Goal: Task Accomplishment & Management: Complete application form

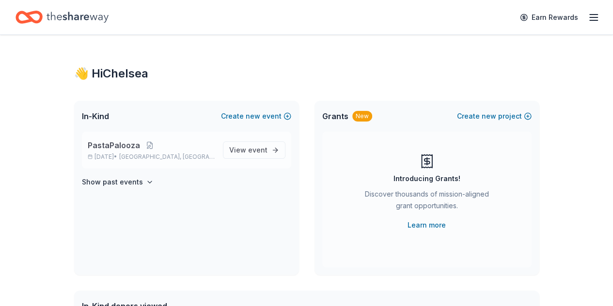
click at [108, 146] on span "PastaPalooza" at bounding box center [114, 145] width 52 height 12
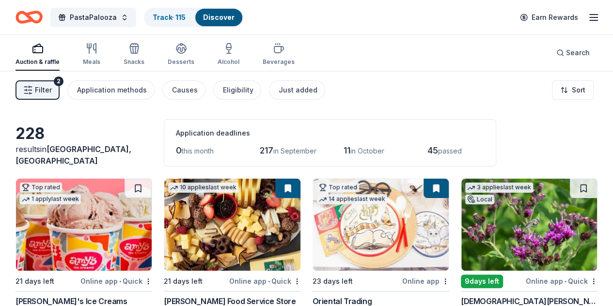
click at [45, 91] on span "Filter" at bounding box center [43, 90] width 17 height 12
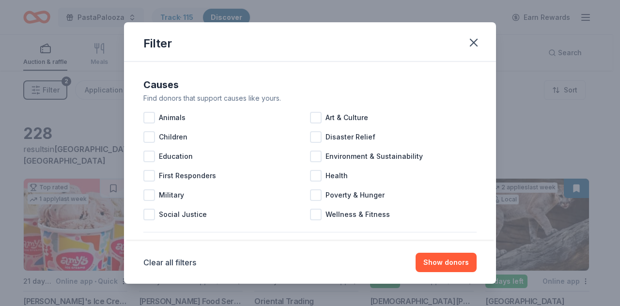
click at [45, 91] on div "Filter Causes Find donors that support causes like yours. Animals Art & Culture…" at bounding box center [310, 153] width 620 height 306
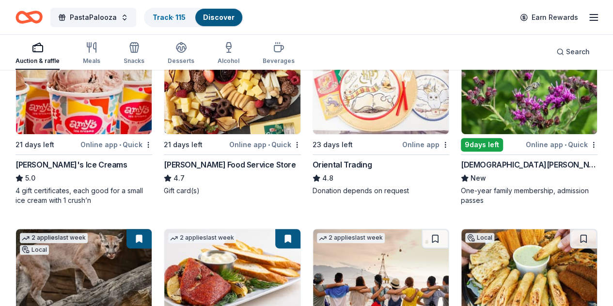
scroll to position [136, 0]
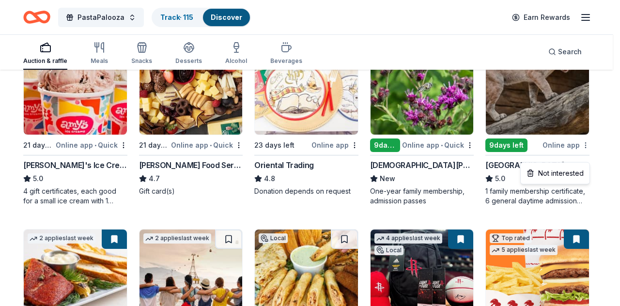
click at [585, 155] on html "PastaPalooza Track · 115 Discover Earn Rewards Auction & raffle Meals Snacks De…" at bounding box center [310, 17] width 620 height 306
click at [599, 140] on html "PastaPalooza Track · 115 Discover Earn Rewards Auction & raffle Meals Snacks De…" at bounding box center [310, 17] width 620 height 306
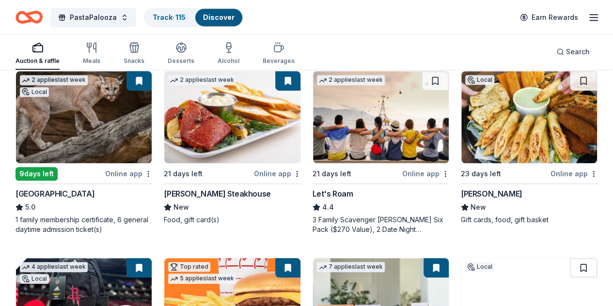
scroll to position [291, 0]
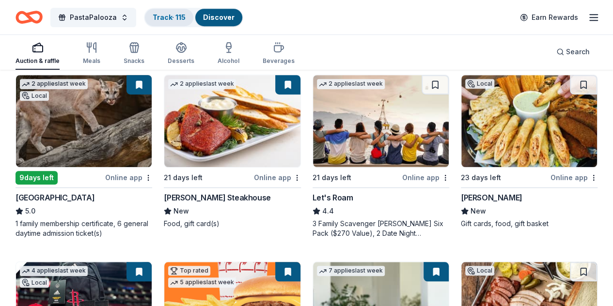
click at [170, 15] on link "Track · 115" at bounding box center [169, 17] width 33 height 8
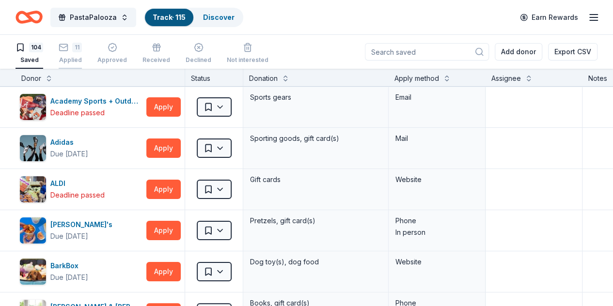
click at [78, 56] on div "Applied" at bounding box center [70, 60] width 23 height 8
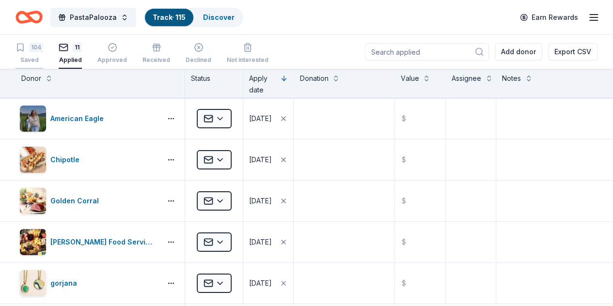
click at [43, 45] on div "104" at bounding box center [36, 48] width 14 height 10
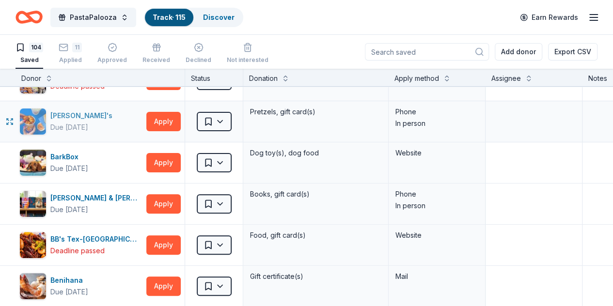
scroll to position [110, 0]
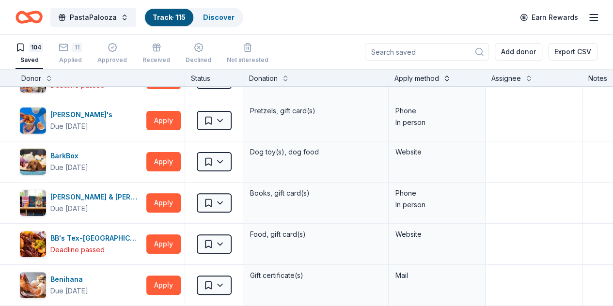
click at [450, 77] on button at bounding box center [447, 78] width 8 height 10
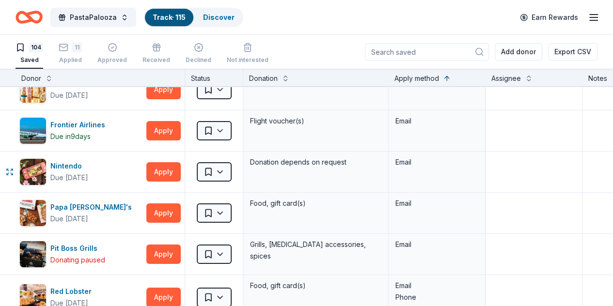
scroll to position [1838, 0]
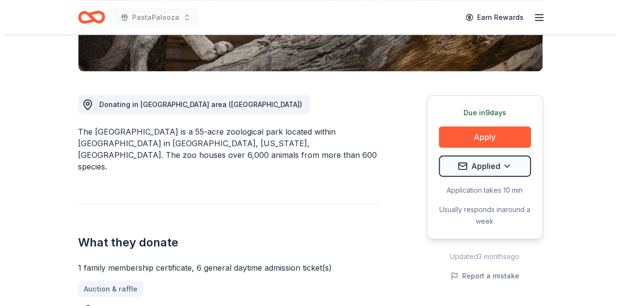
scroll to position [224, 0]
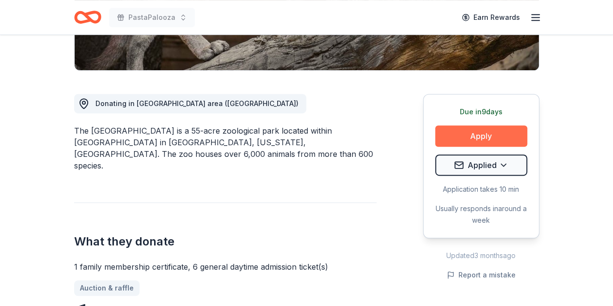
click at [484, 136] on button "Apply" at bounding box center [481, 135] width 92 height 21
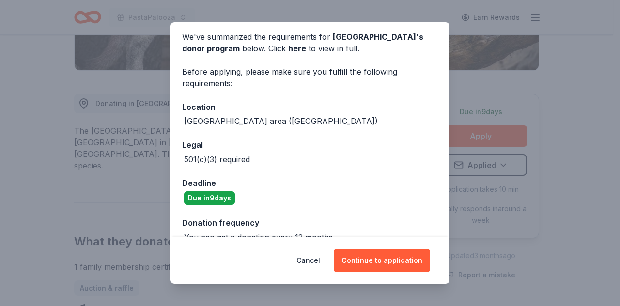
scroll to position [55, 0]
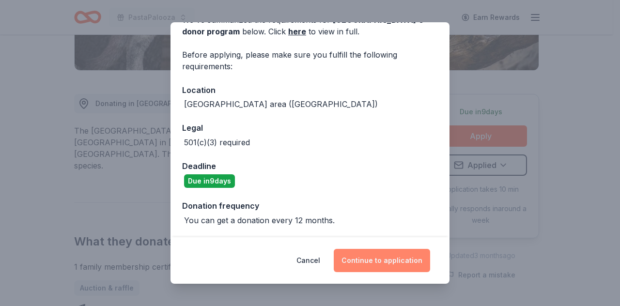
click at [365, 259] on button "Continue to application" at bounding box center [382, 260] width 96 height 23
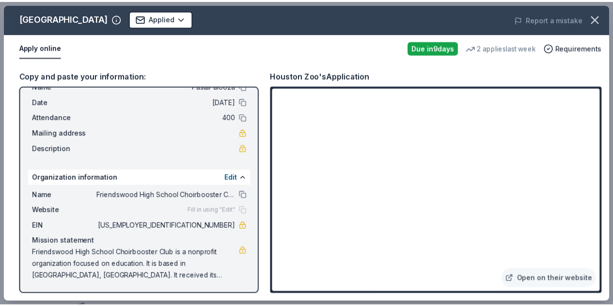
scroll to position [33, 0]
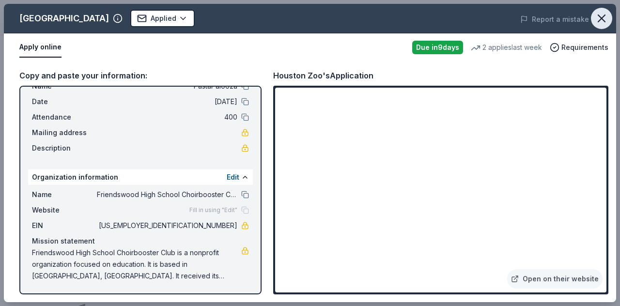
click at [606, 12] on icon "button" at bounding box center [602, 19] width 14 height 14
